Goal: Navigation & Orientation: Understand site structure

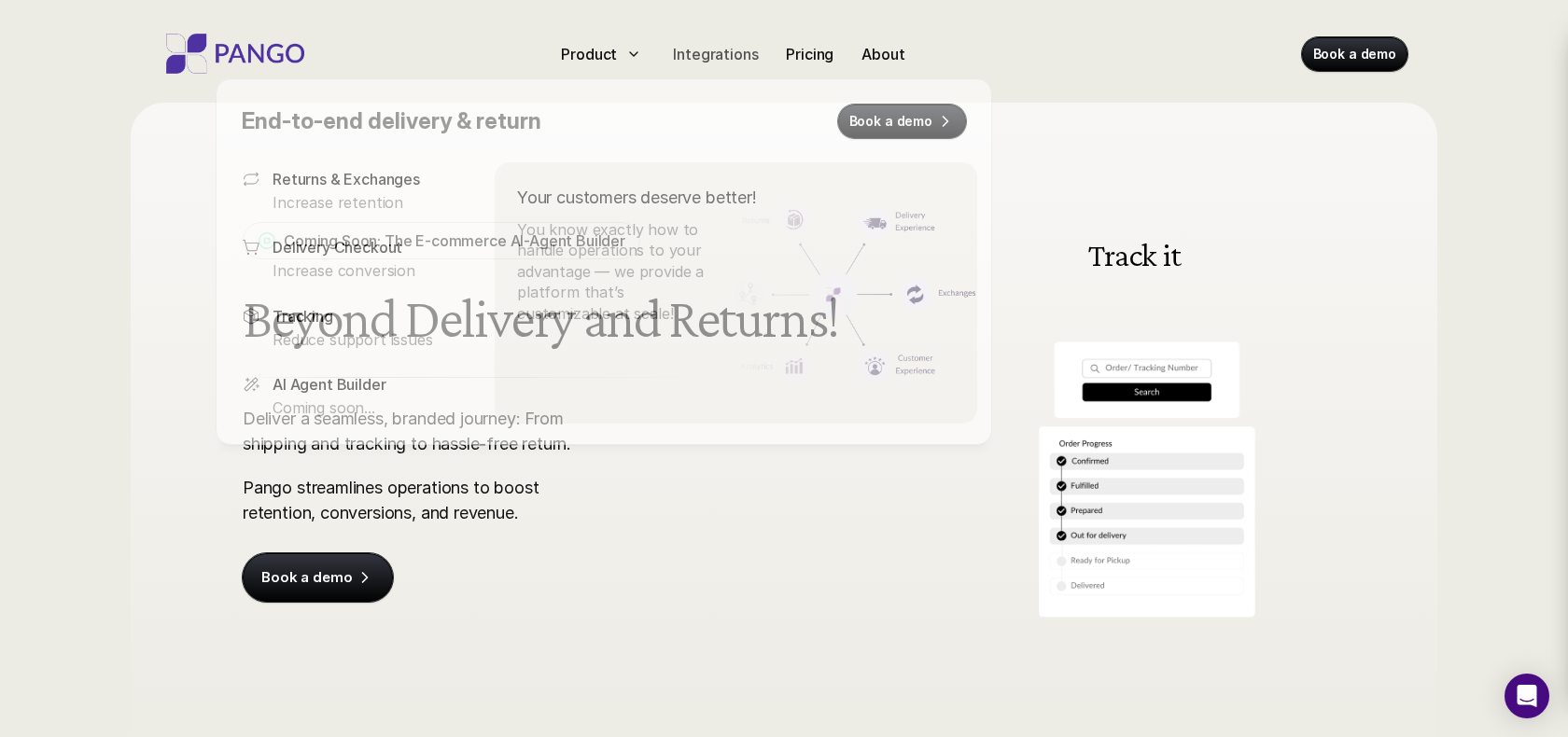
click at [710, 53] on p "Integrations" at bounding box center [715, 54] width 84 height 22
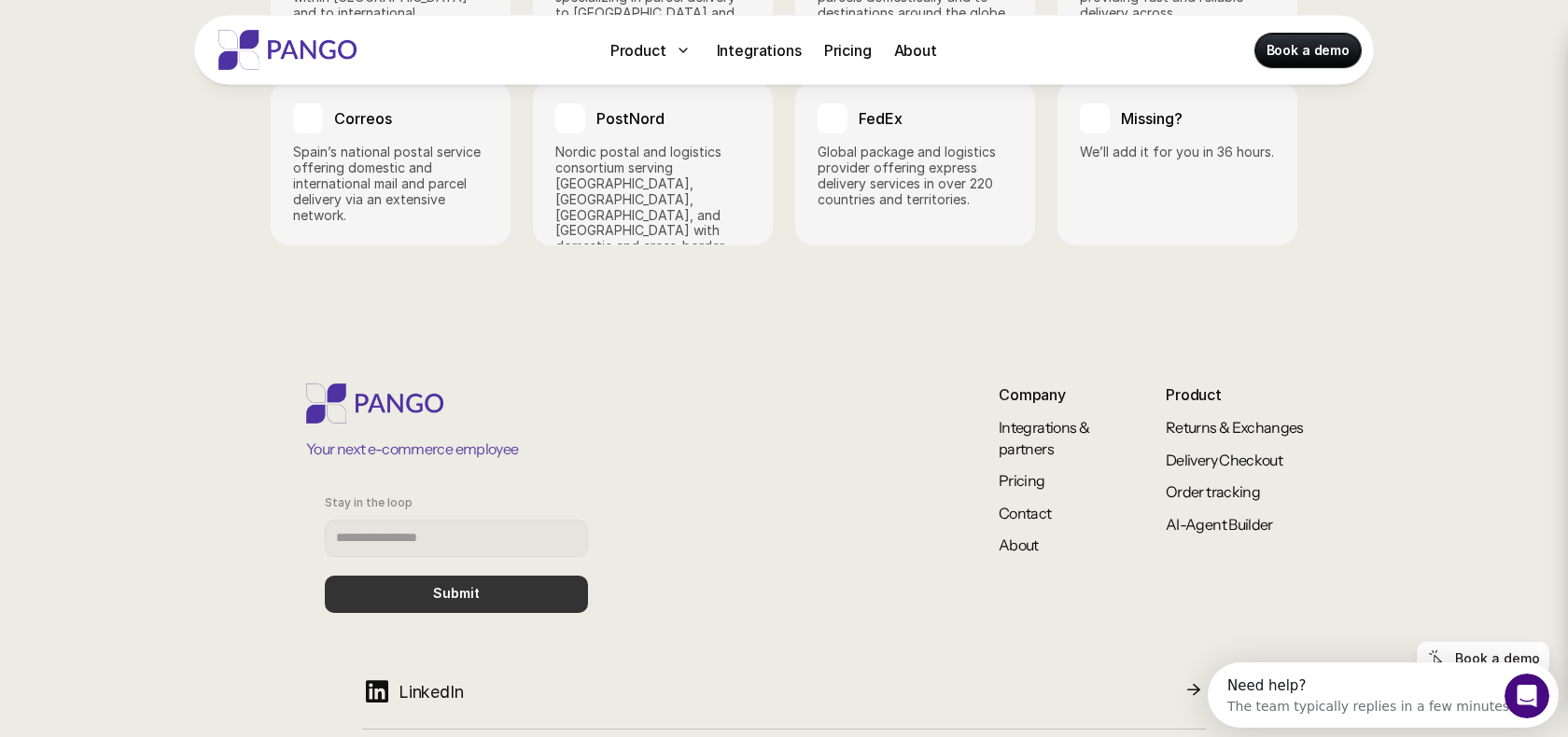
scroll to position [3055, 0]
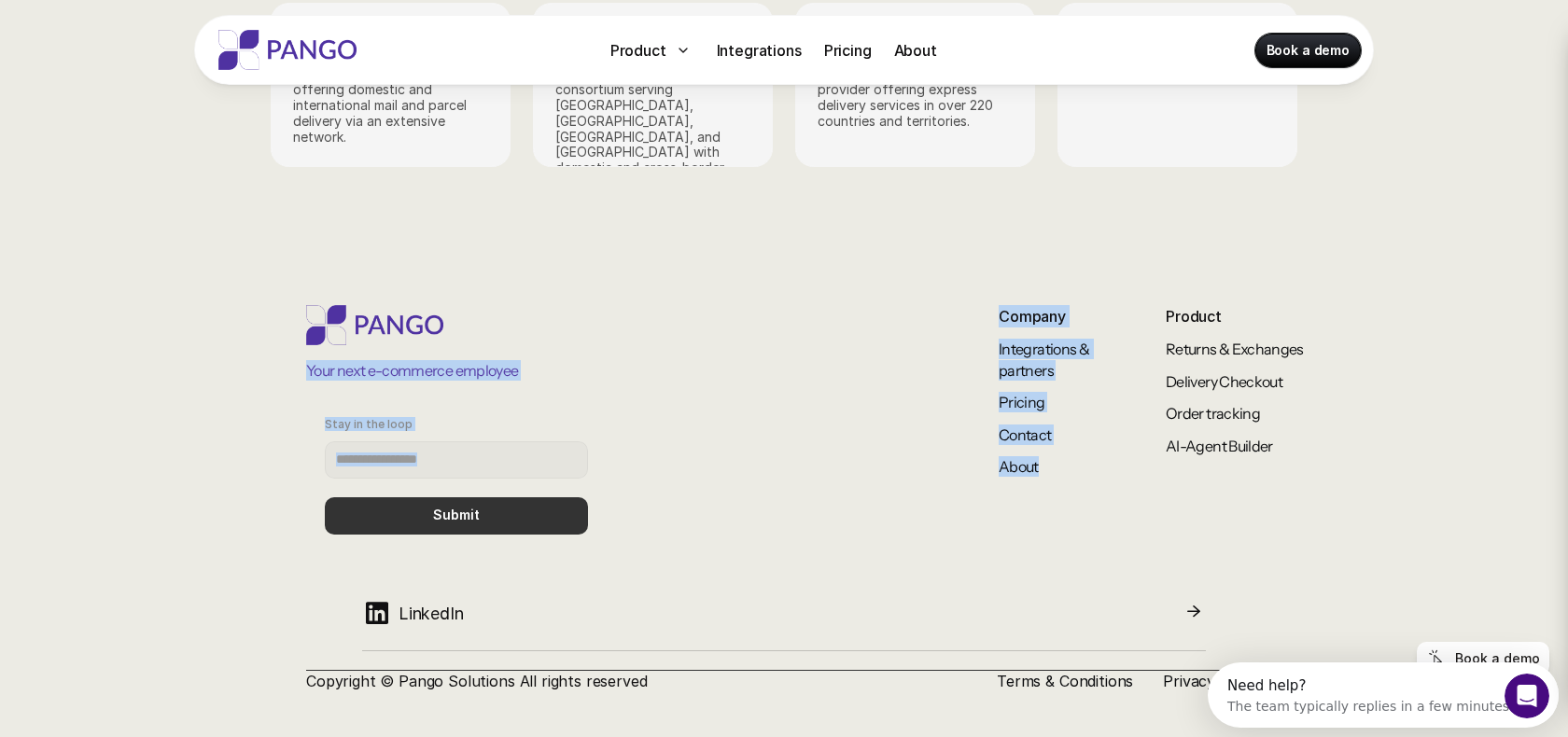
drag, startPoint x: 883, startPoint y: 255, endPoint x: 1085, endPoint y: 518, distance: 331.6
click at [1085, 518] on footer "Your next e-commerce employee Stay in the loop Submit Company Integrations & pa…" at bounding box center [784, 498] width 1568 height 498
click at [1085, 518] on div "Your next e-commerce employee Stay in the loop Submit Company Integrations & pa…" at bounding box center [811, 429] width 1010 height 248
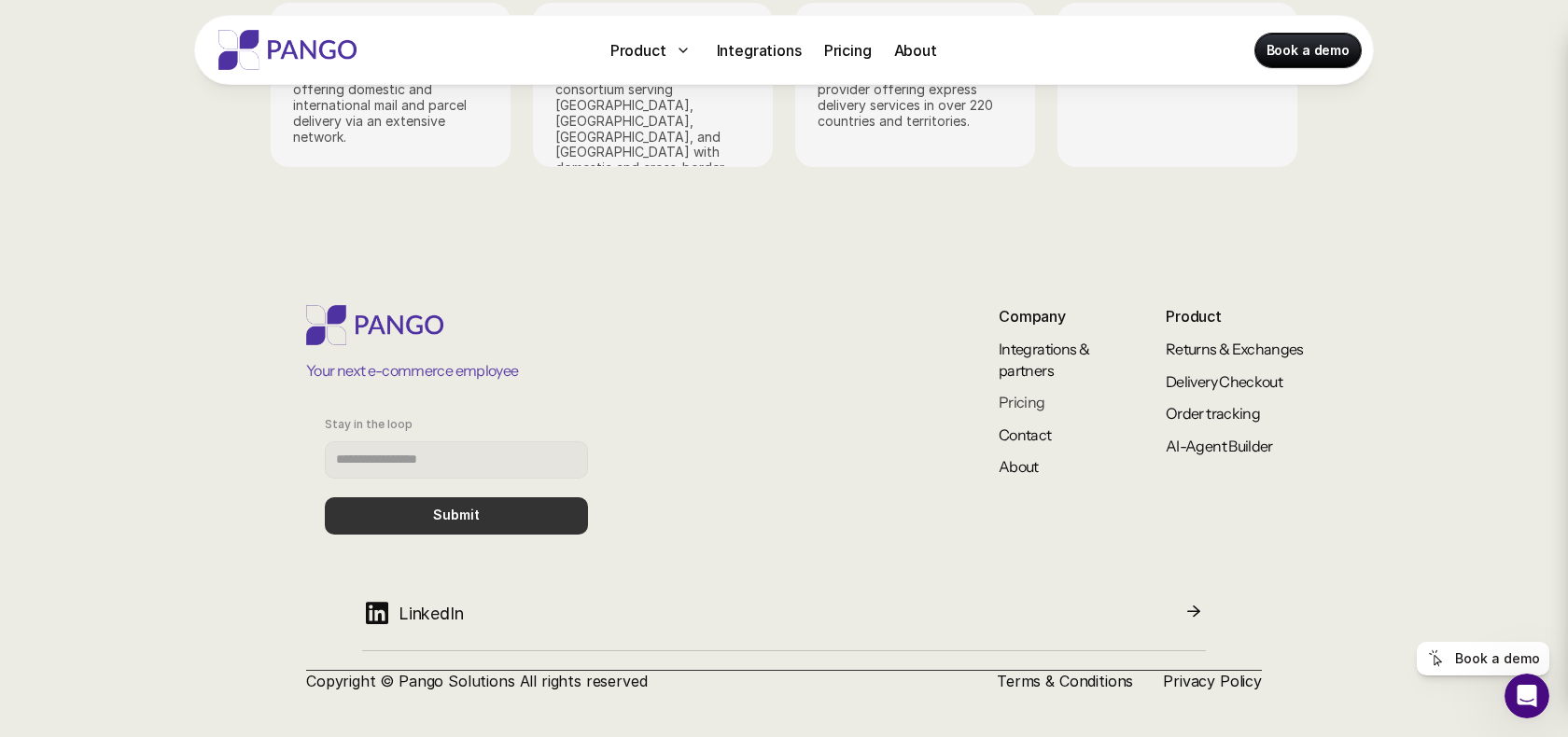
scroll to position [3042, 0]
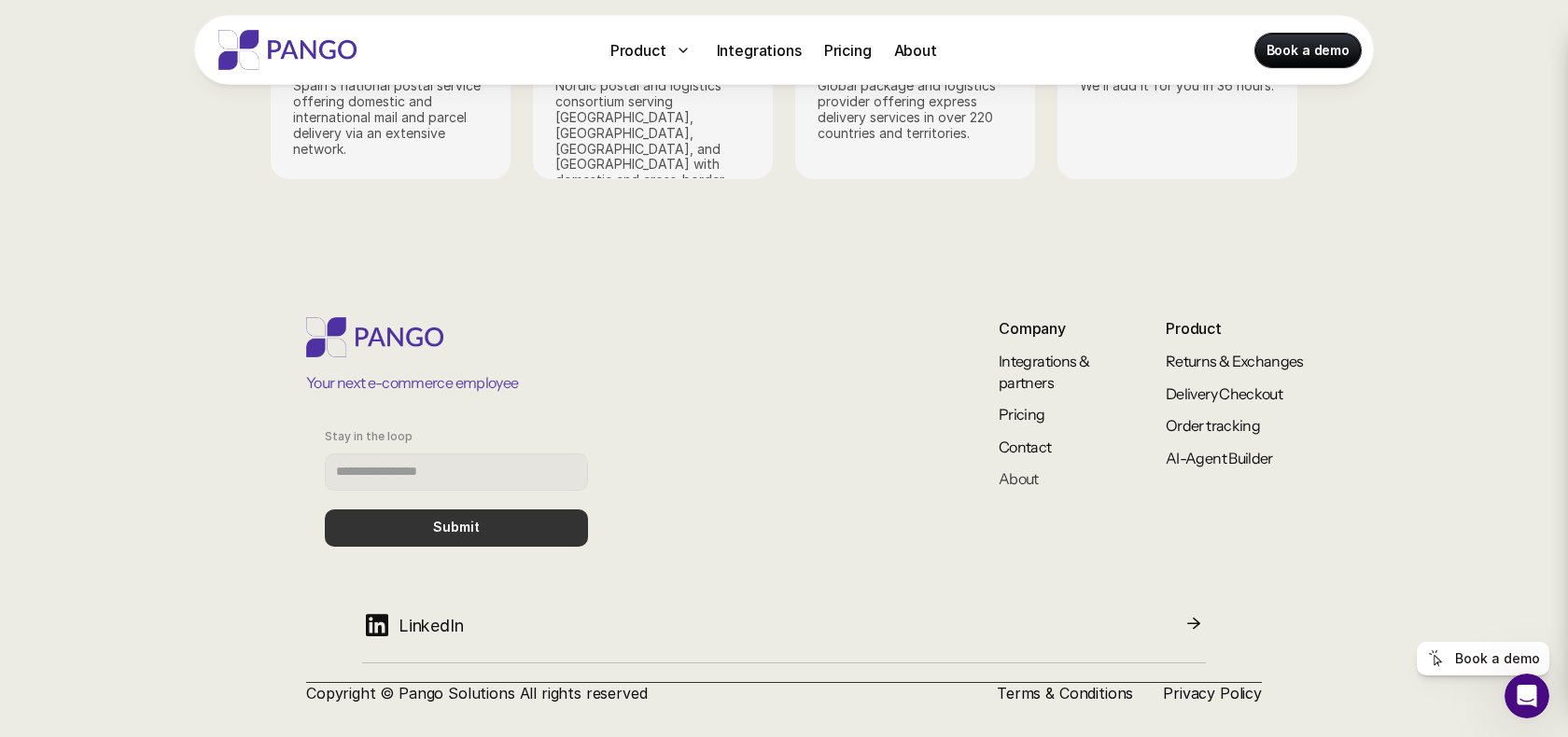
click at [1011, 469] on link "About" at bounding box center [1019, 478] width 40 height 18
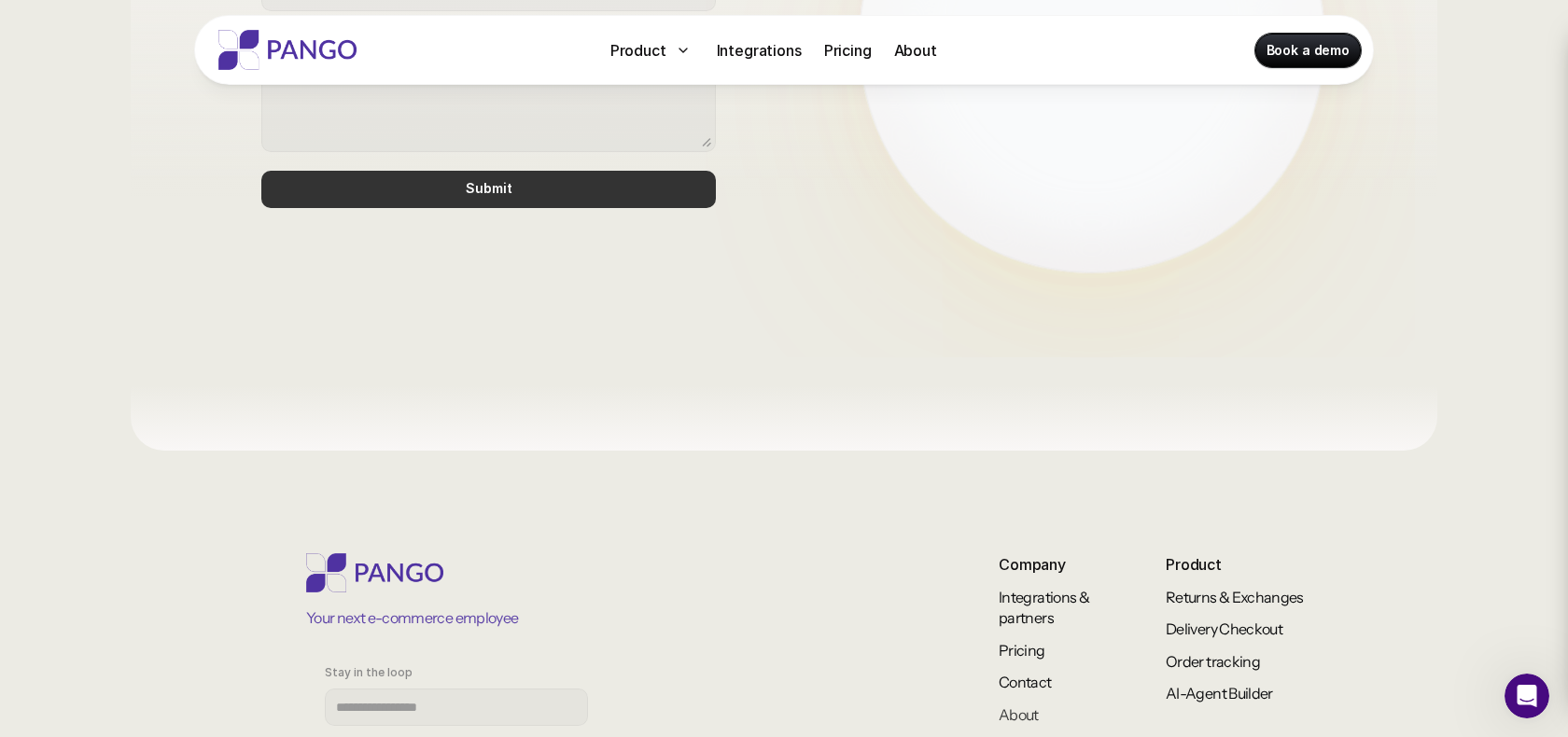
scroll to position [1675, 0]
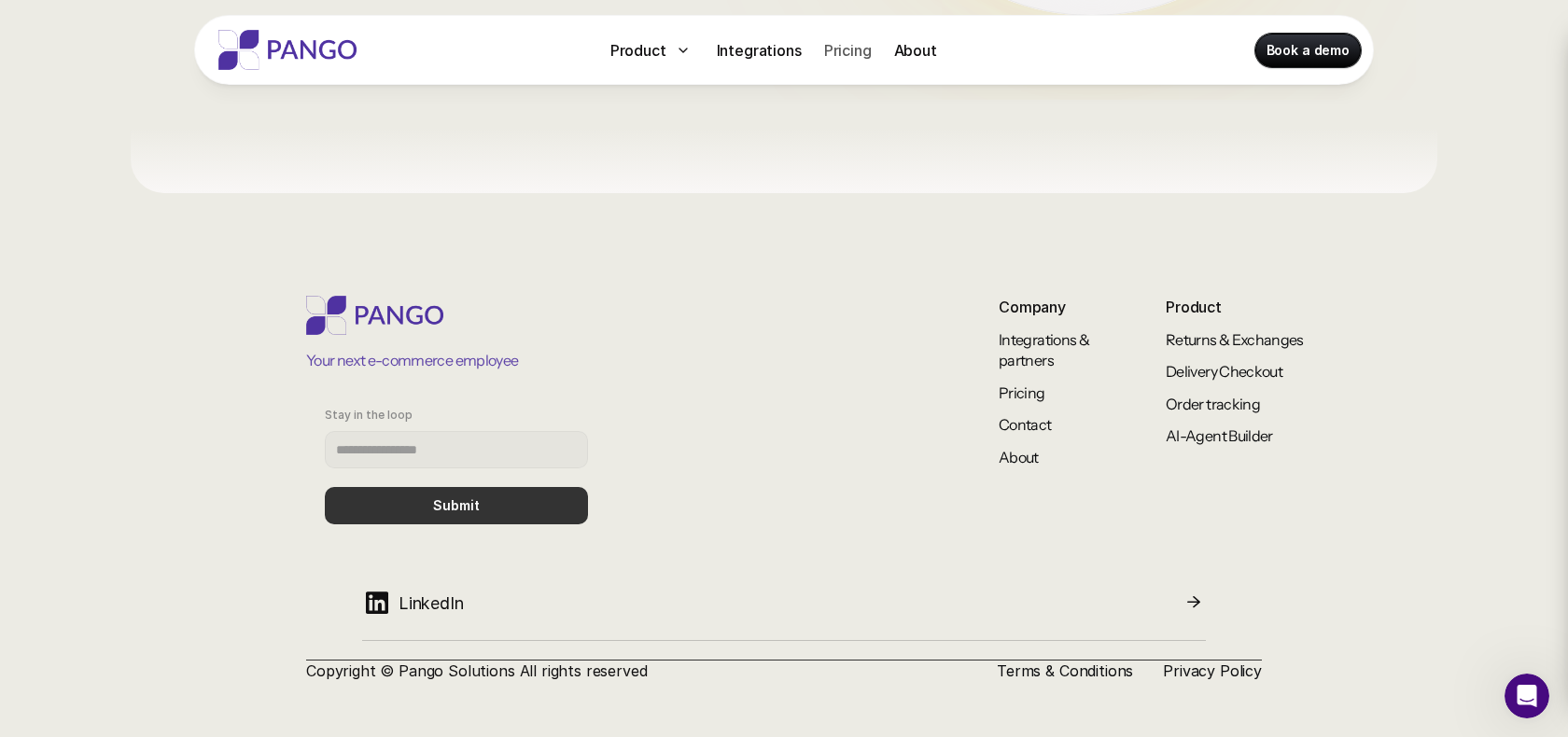
click at [839, 44] on p "Pricing" at bounding box center [848, 50] width 48 height 22
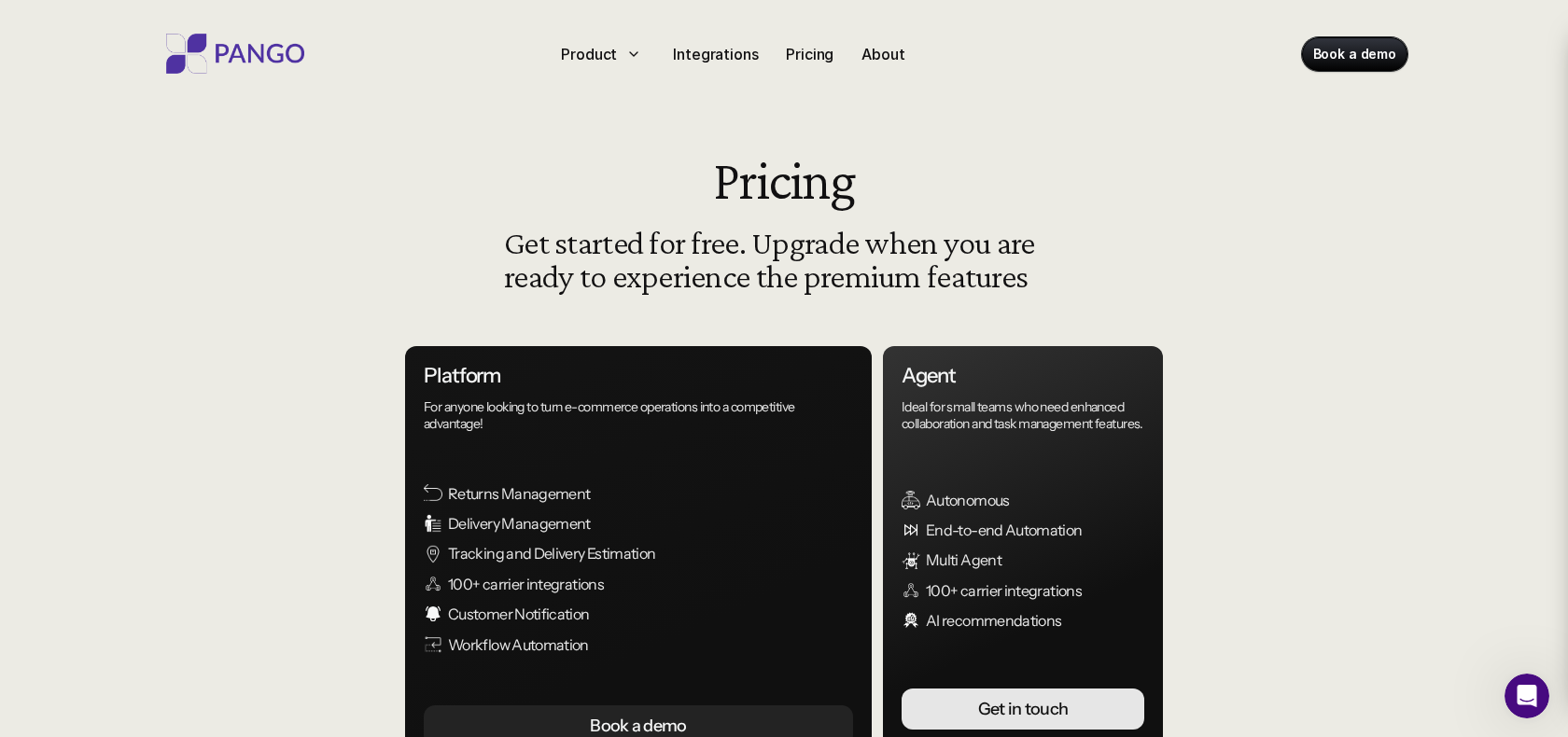
click at [916, 51] on div "Product Integrations Pricing About" at bounding box center [770, 54] width 434 height 30
click at [888, 57] on p "About" at bounding box center [882, 54] width 43 height 22
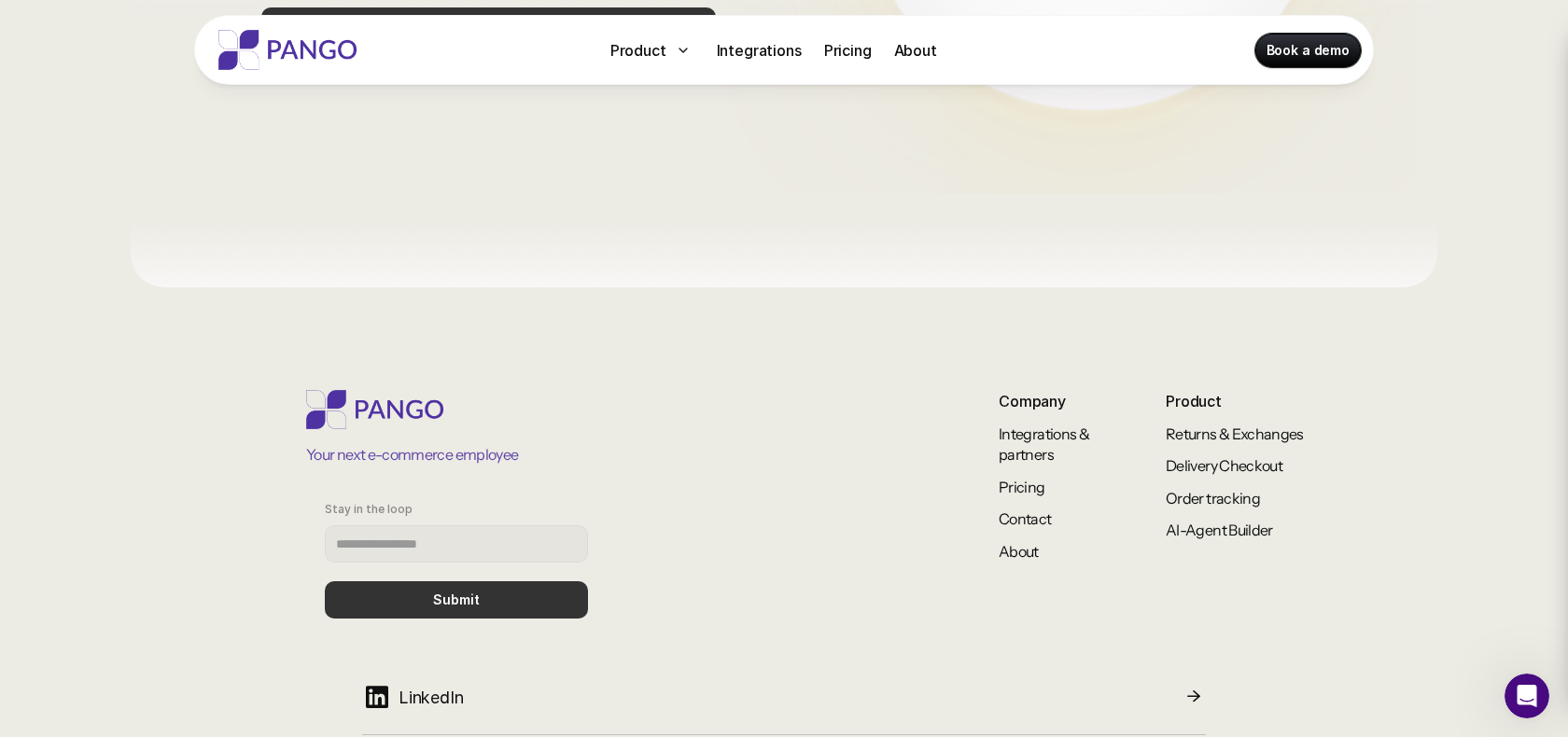
scroll to position [1675, 0]
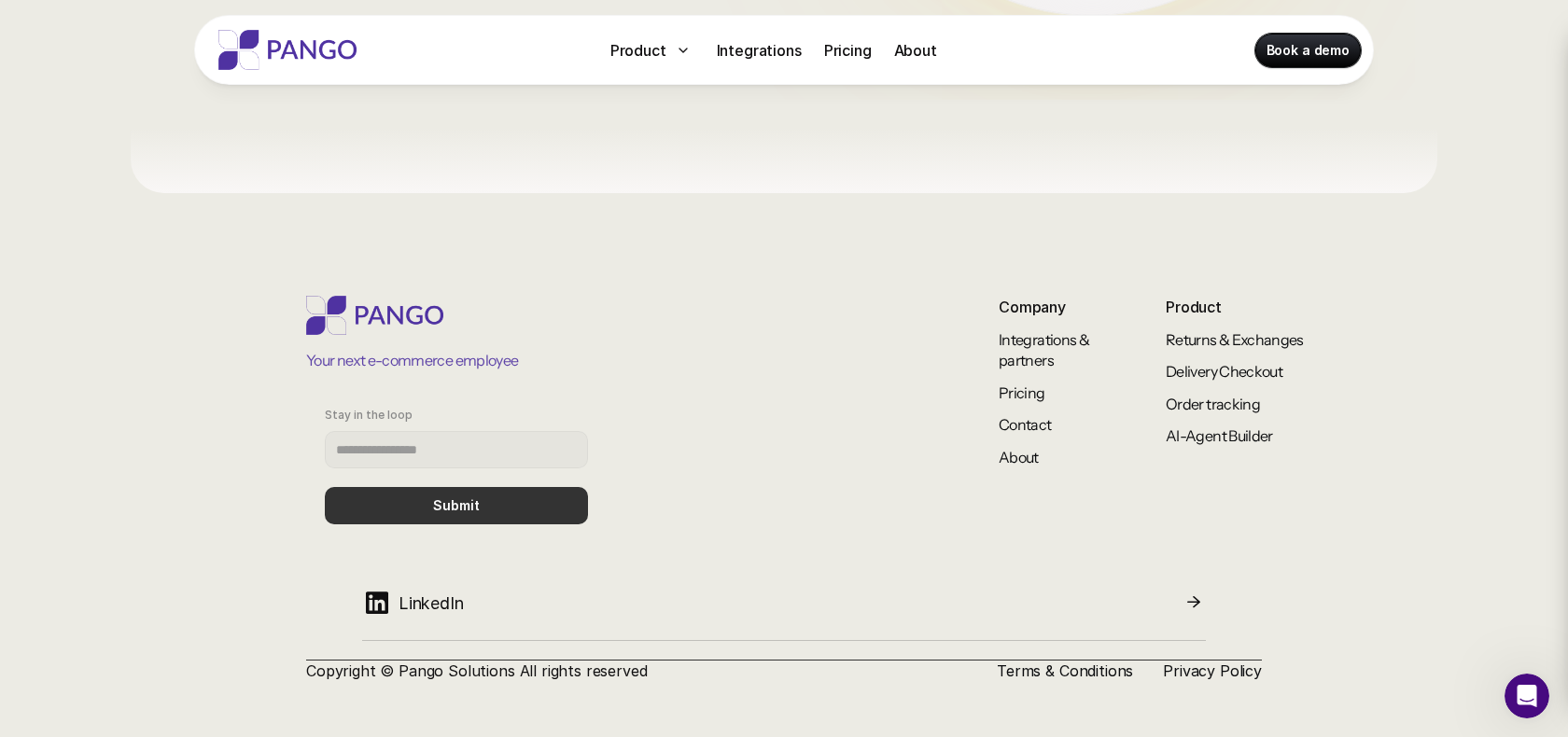
click at [280, 39] on img at bounding box center [288, 50] width 150 height 40
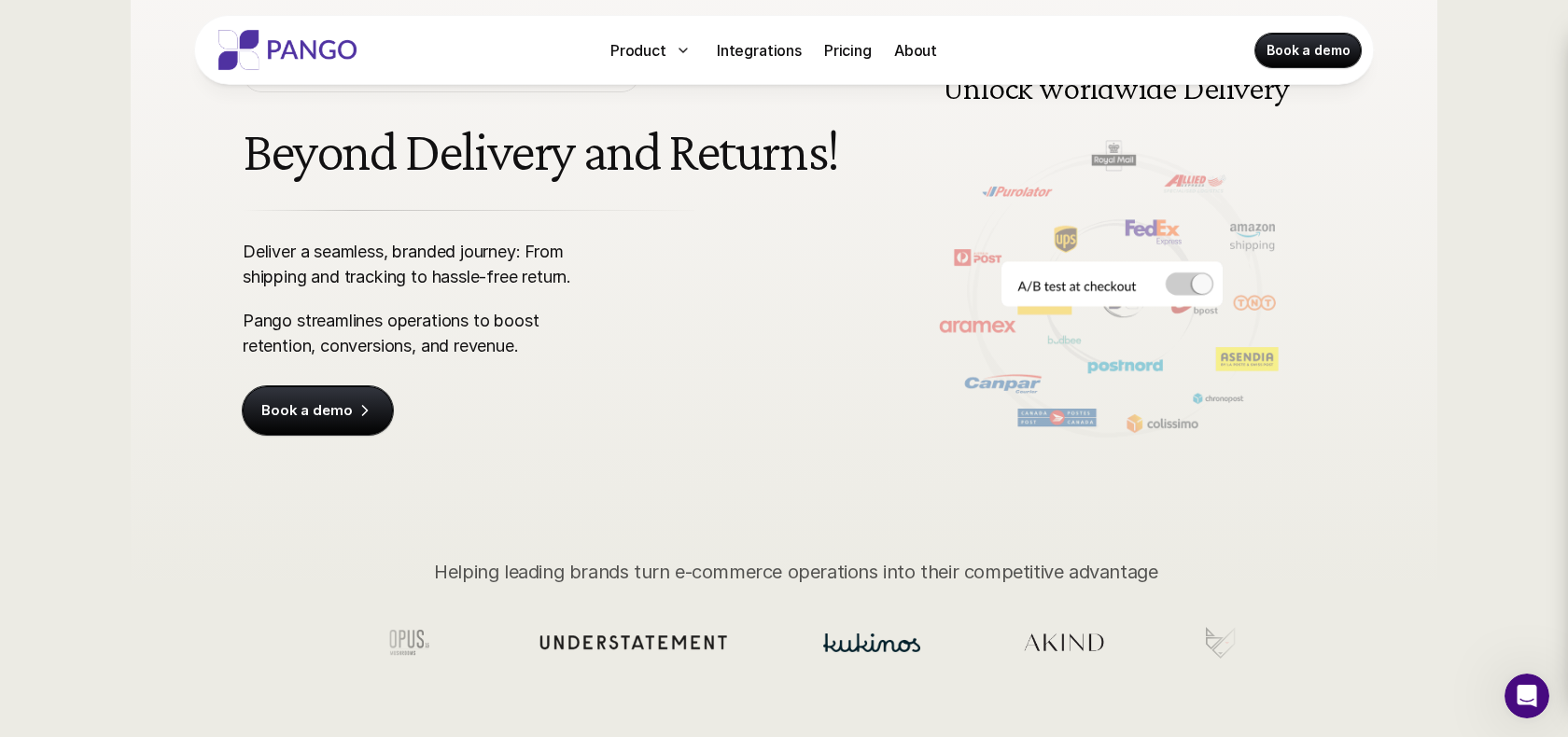
scroll to position [81, 0]
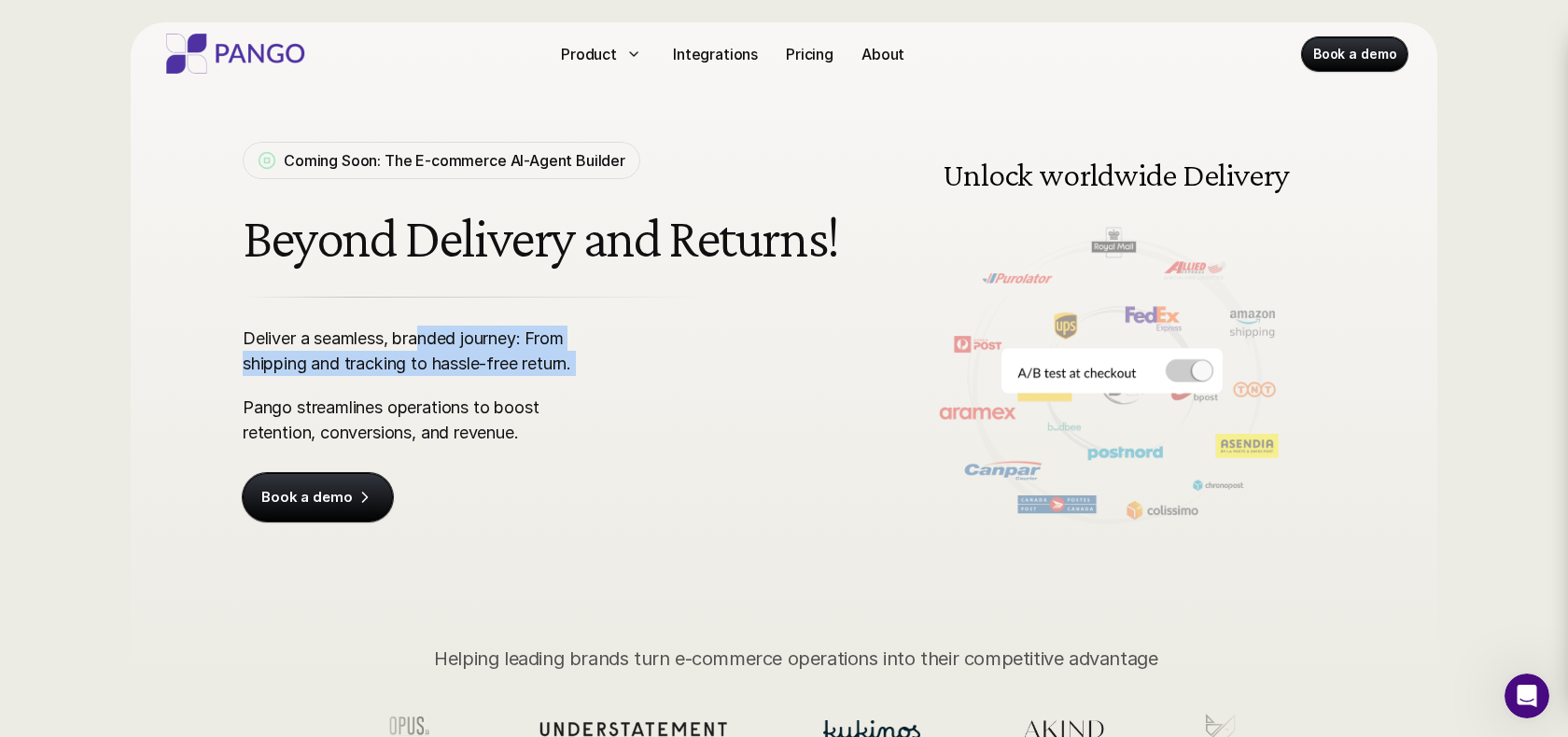
drag, startPoint x: 464, startPoint y: 391, endPoint x: 414, endPoint y: 317, distance: 89.3
click at [414, 317] on div "Deliver a seamless, branded journey: From shipping and tracking to hassle-free …" at bounding box center [544, 409] width 603 height 225
drag, startPoint x: 414, startPoint y: 314, endPoint x: 507, endPoint y: 437, distance: 154.2
click at [507, 437] on div "Deliver a seamless, branded journey: From shipping and tracking to hassle-free …" at bounding box center [544, 409] width 603 height 225
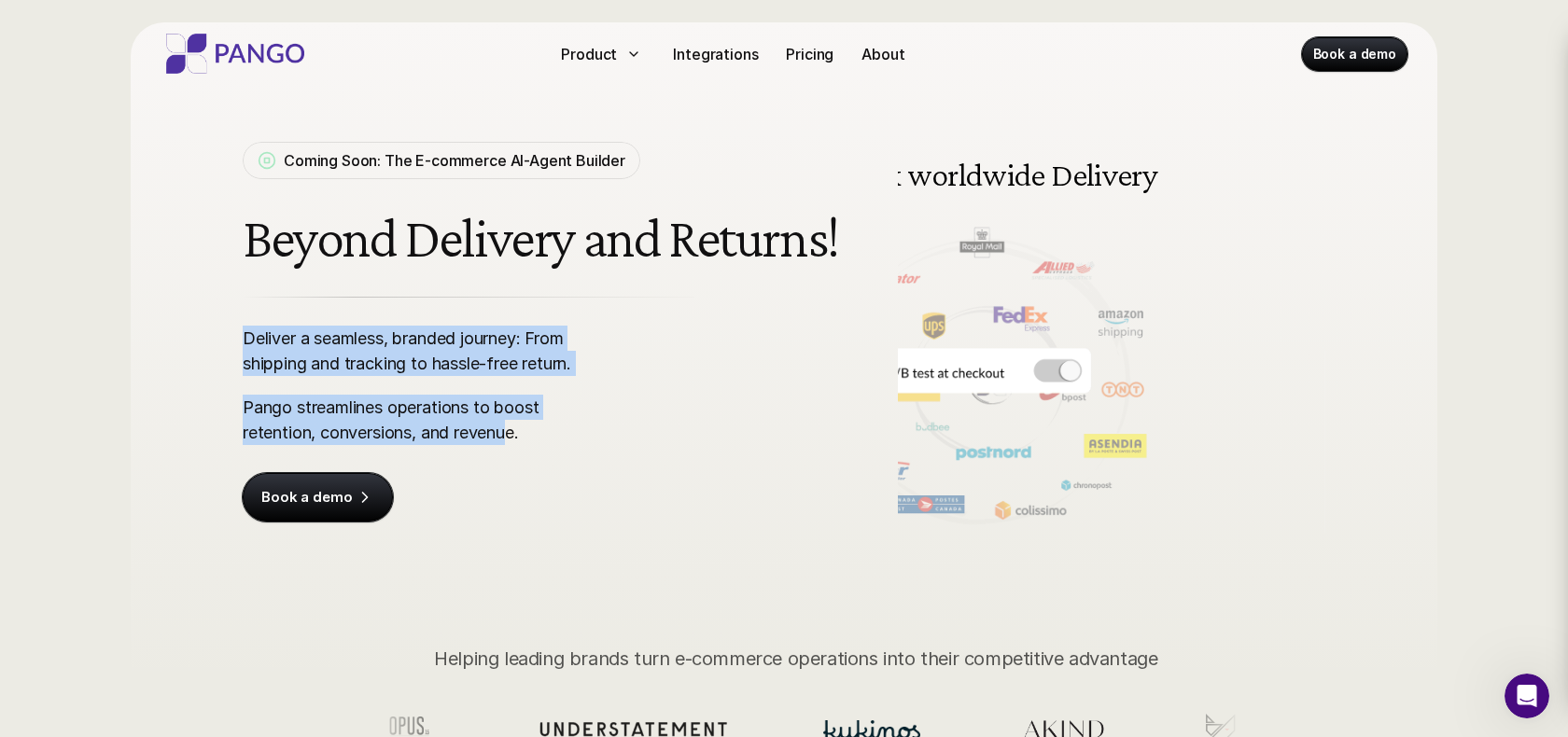
click at [508, 438] on p "Pango streamlines operations to boost retention, conversions, and revenue." at bounding box center [423, 419] width 361 height 50
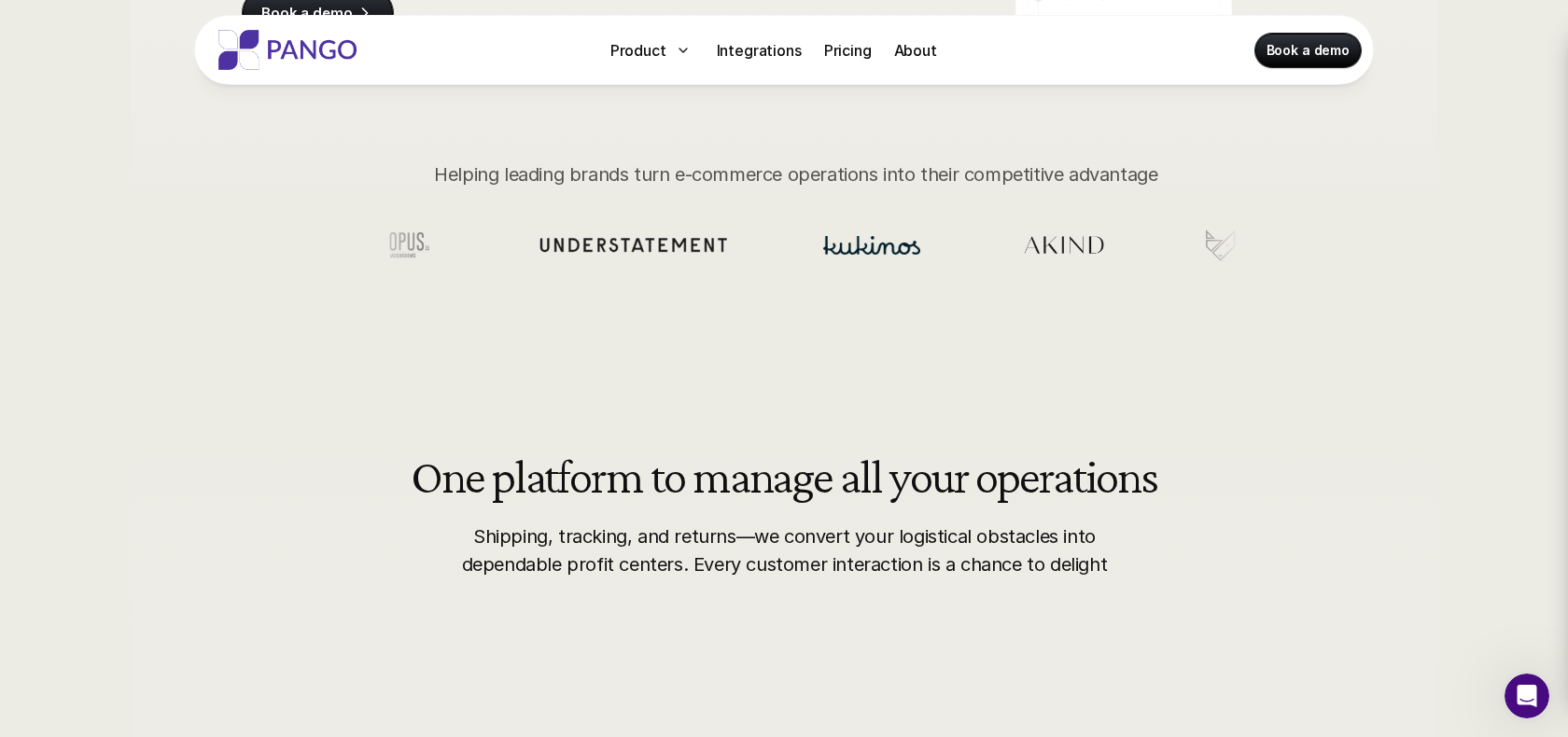
scroll to position [613, 0]
